Goal: Information Seeking & Learning: Find specific fact

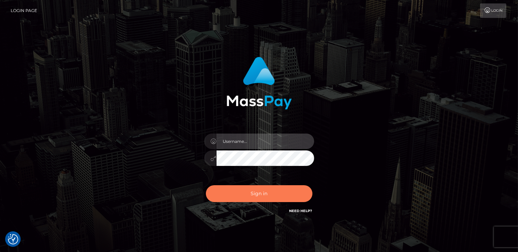
type input "catalinad"
click at [263, 201] on button "Sign in" at bounding box center [259, 193] width 107 height 17
type input "catalinad"
click at [256, 200] on button "Sign in" at bounding box center [259, 193] width 107 height 17
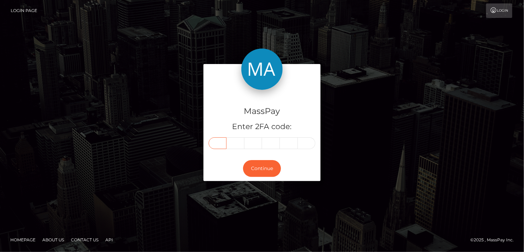
click at [224, 143] on input "text" at bounding box center [217, 143] width 18 height 12
type input "1"
type input "8"
type input "9"
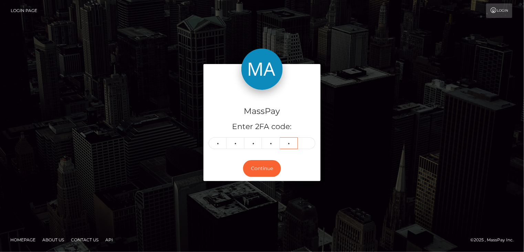
type input "7"
type input "6"
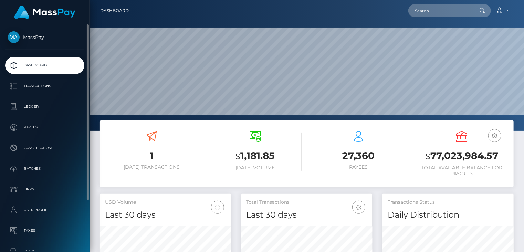
scroll to position [122, 131]
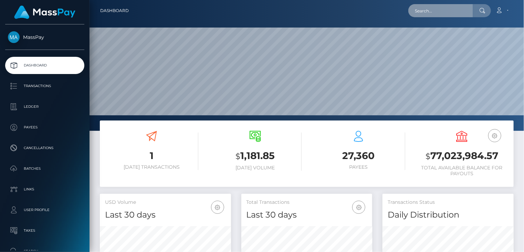
click at [422, 8] on input "text" at bounding box center [440, 10] width 65 height 13
paste input "poact_RncGwfeF3C0o"
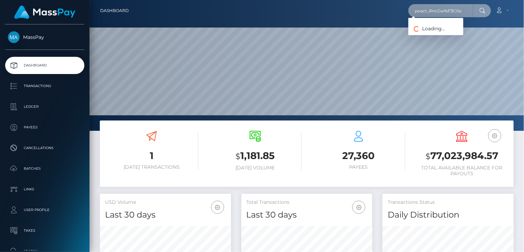
type input "poact_RncGwfeF3C0o"
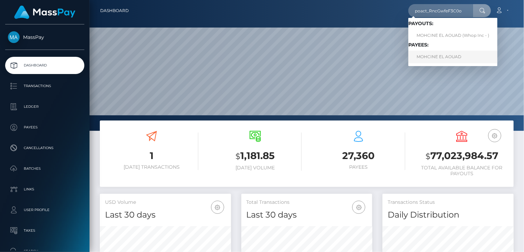
click at [445, 60] on link "MOHCINE EL AOUAD" at bounding box center [452, 57] width 89 height 13
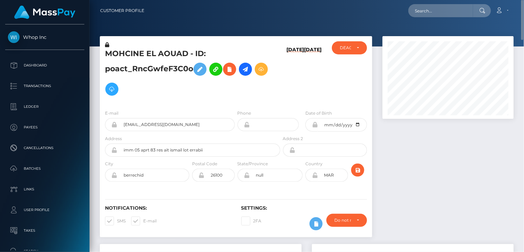
click at [147, 54] on h5 "MOHCINE EL AOUAD - ID: poact_RncGwfeF3C0o" at bounding box center [190, 74] width 171 height 51
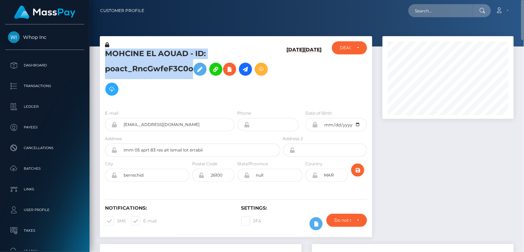
copy h5 "MOHCINE EL AOUAD - ID: poact_RncGwfeF3C0o"
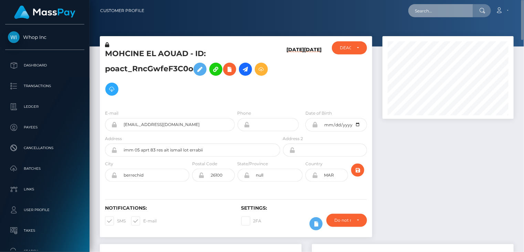
click at [422, 10] on input "text" at bounding box center [440, 10] width 65 height 13
paste input "poact_y2FWKCpOBANm"
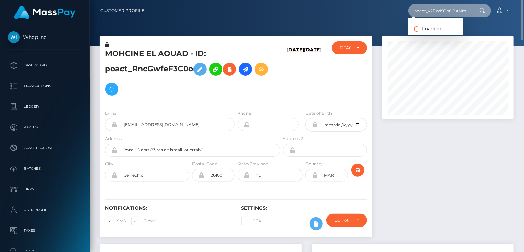
type input "poact_y2FWKCpOBANm"
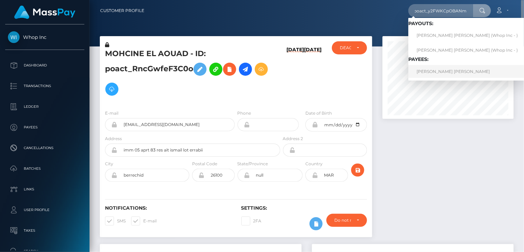
scroll to position [0, 0]
click at [427, 71] on link "JOEL ANTONIO PAULINO CASTILLO" at bounding box center [467, 71] width 118 height 13
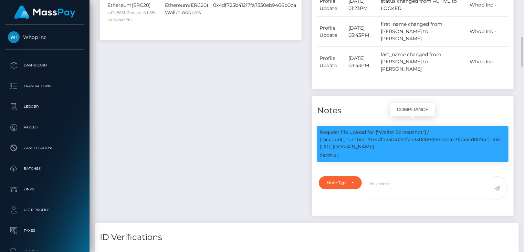
scroll to position [83, 131]
click at [435, 132] on p "Request file upload for ["Wallet Screenshot"] / {"account_number":"0x4df725b412…" at bounding box center [413, 140] width 186 height 22
copy p "0x4df725b41217fa7330eb9406b0ca231054cdd094"
drag, startPoint x: 493, startPoint y: 132, endPoint x: 484, endPoint y: 139, distance: 10.5
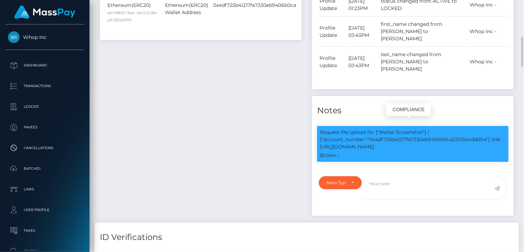
click at [484, 139] on p "Request file upload for ["Wallet Screenshot"] / {"account_number":"0x4df725b412…" at bounding box center [413, 140] width 186 height 22
copy p "link: https://l.maspay.io/hhqsO"
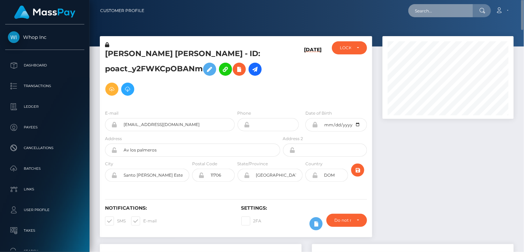
click at [434, 15] on input "text" at bounding box center [440, 10] width 65 height 13
paste input "alohavnn@gmail.com"
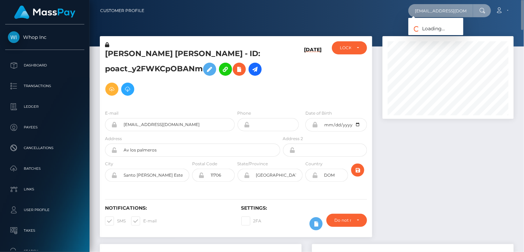
type input "alohavnn@gmail.com"
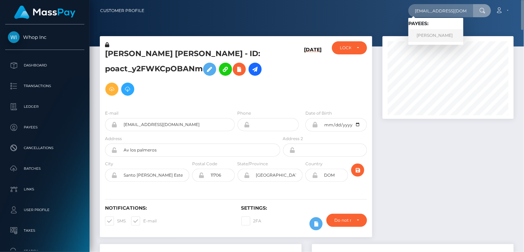
click at [454, 31] on link "VIET HOANG NGUYEN" at bounding box center [435, 35] width 55 height 13
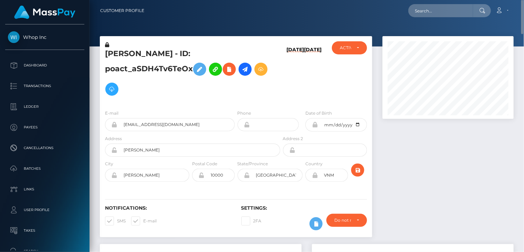
click at [164, 52] on h5 "VIET HOANG NGUYEN - ID: poact_aSDH4Tv6TeOx" at bounding box center [190, 74] width 171 height 51
copy h5 "VIET HOANG NGUYEN - ID: poact_aSDH4Tv6TeOx"
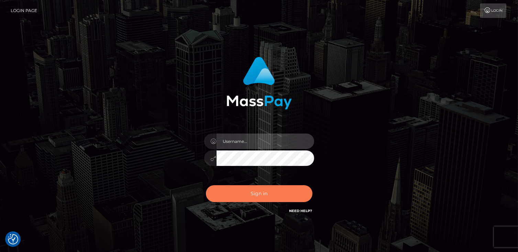
type input "catalinad"
drag, startPoint x: 257, startPoint y: 197, endPoint x: 20, endPoint y: 204, distance: 237.8
click at [257, 197] on button "Sign in" at bounding box center [259, 193] width 107 height 17
